Goal: Browse casually

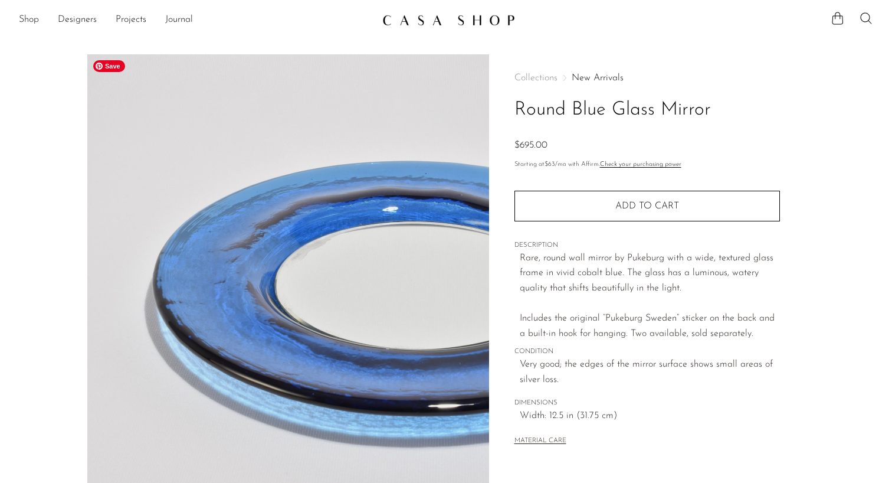
scroll to position [83, 0]
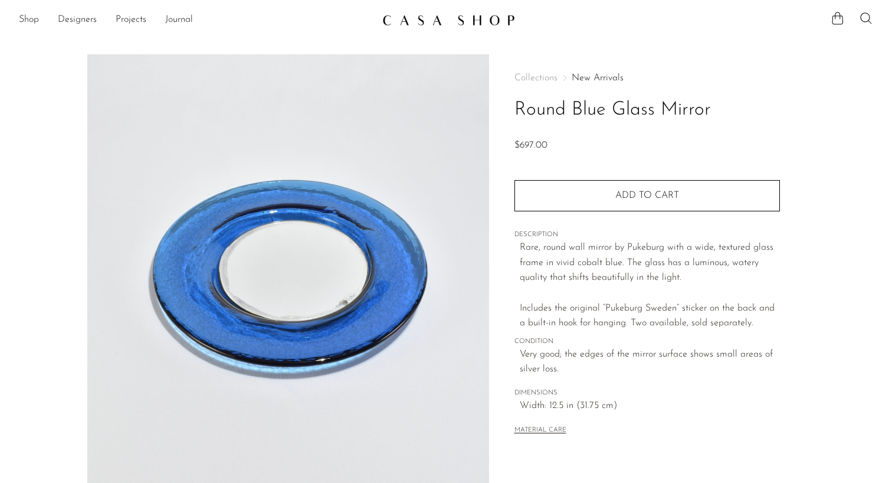
scroll to position [83, 0]
